Goal: Check status: Check status

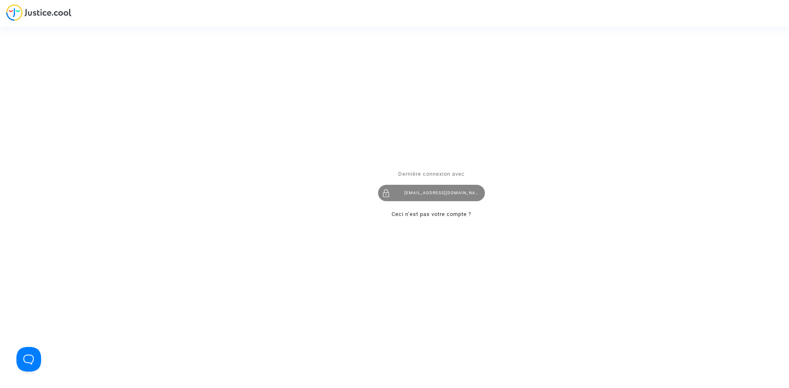
click at [419, 194] on div "[EMAIL_ADDRESS][DOMAIN_NAME]" at bounding box center [431, 193] width 107 height 16
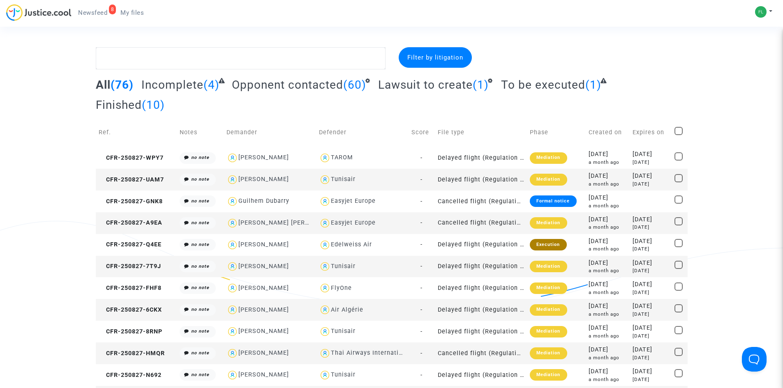
click at [554, 85] on span "To be executed" at bounding box center [543, 85] width 84 height 14
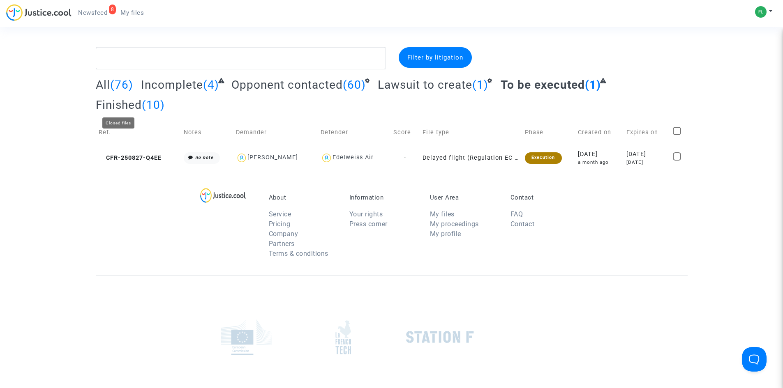
click at [141, 103] on span "Finished" at bounding box center [119, 105] width 46 height 14
